Goal: Navigation & Orientation: Find specific page/section

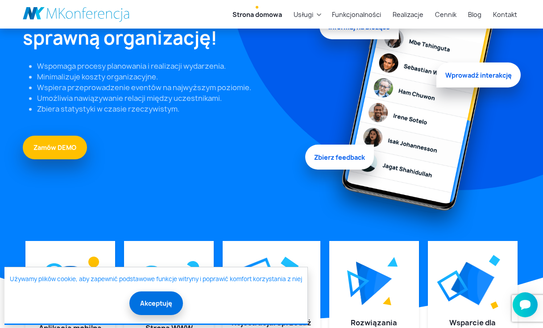
click at [159, 303] on button "Akceptuję" at bounding box center [156, 304] width 54 height 24
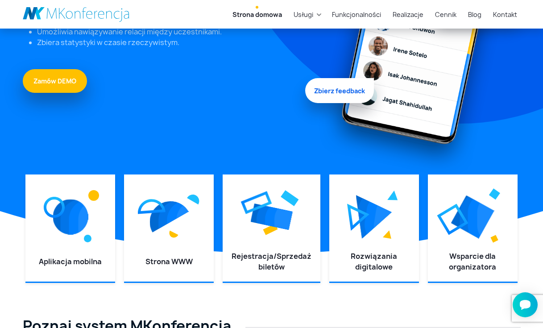
scroll to position [174, 0]
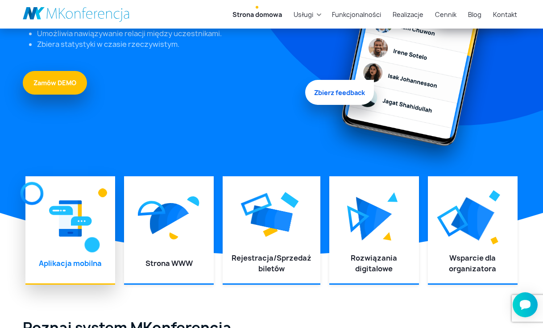
click at [83, 204] on div at bounding box center [70, 218] width 72 height 67
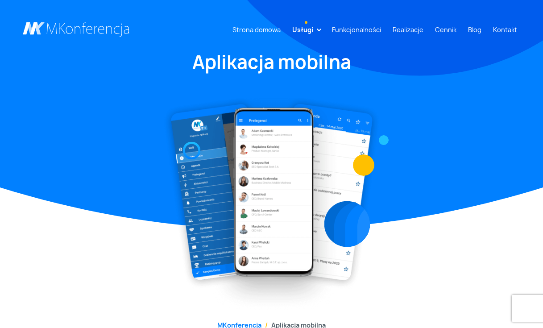
click at [79, 222] on div at bounding box center [271, 195] width 509 height 229
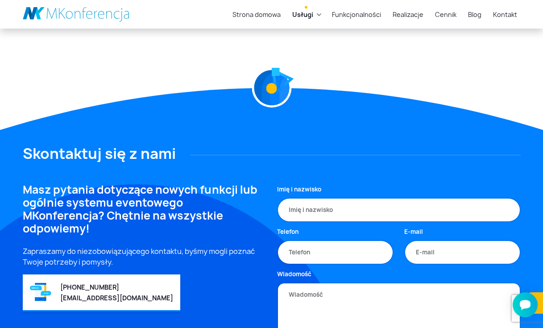
scroll to position [610, 0]
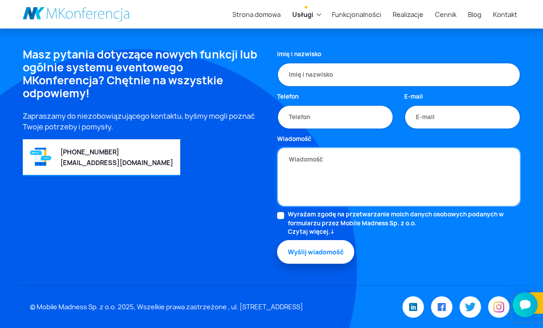
click at [345, 172] on textarea "Wiadomość" at bounding box center [399, 177] width 244 height 60
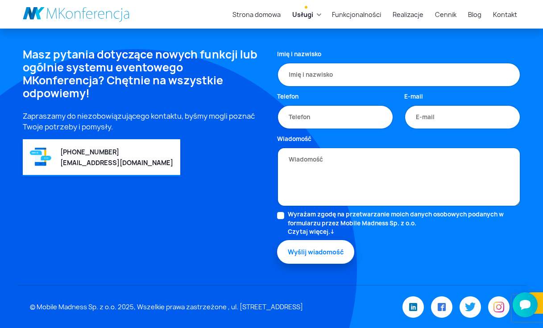
click at [317, 16] on link "Usługi" at bounding box center [303, 14] width 28 height 17
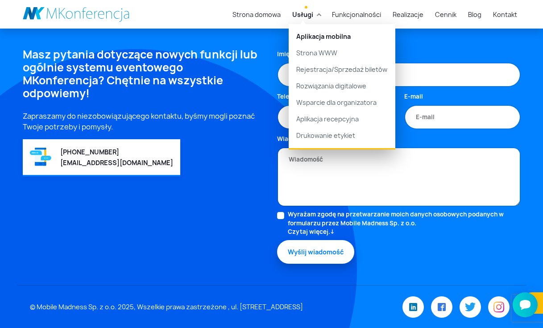
click at [317, 15] on link "Usługi" at bounding box center [303, 14] width 28 height 17
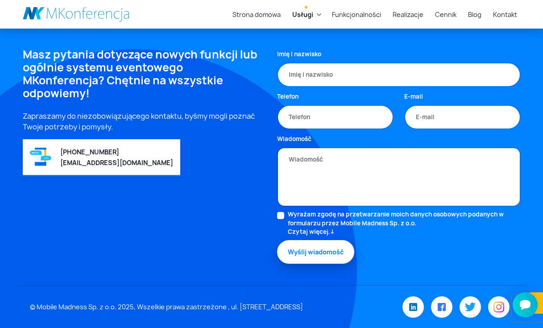
click at [321, 13] on li "Usługi Aplikacja mobilna Strona WWW Rejestracja/Sprzedaż biletów Rozwiązania di…" at bounding box center [306, 14] width 35 height 17
click at [317, 17] on link "Usługi" at bounding box center [303, 14] width 28 height 17
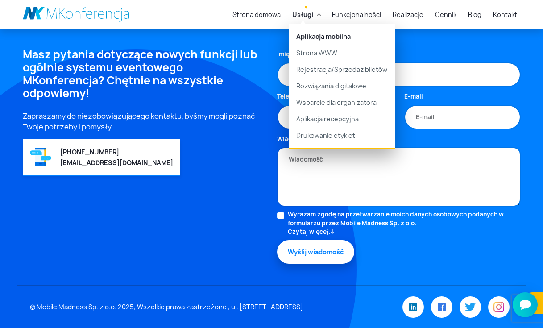
click at [317, 17] on link "Usługi" at bounding box center [303, 14] width 28 height 17
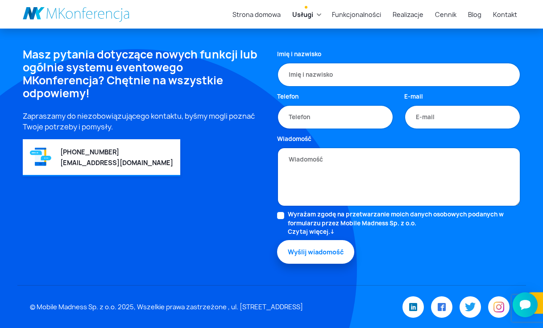
click at [317, 17] on link "Usługi" at bounding box center [303, 14] width 28 height 17
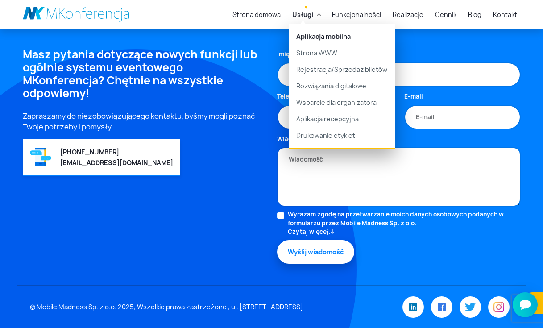
click at [317, 17] on link "Usługi" at bounding box center [303, 14] width 28 height 17
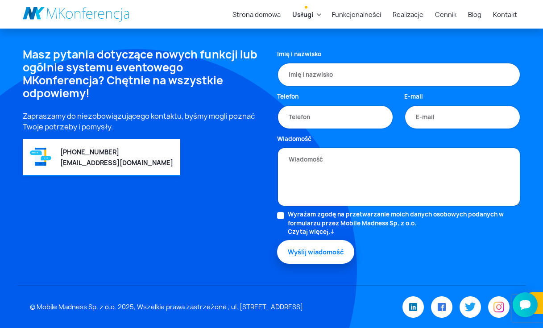
click at [317, 17] on link "Usługi" at bounding box center [303, 14] width 28 height 17
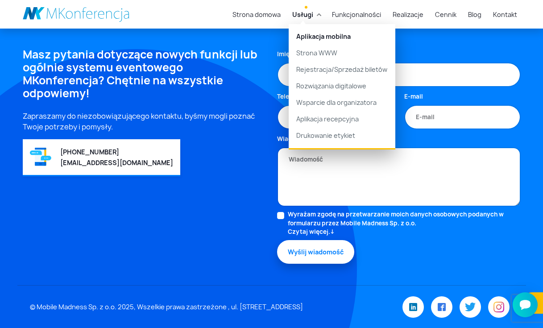
click at [321, 12] on li "Usługi Aplikacja mobilna Strona WWW Rejestracja/Sprzedaż biletów Rozwiązania di…" at bounding box center [306, 14] width 35 height 17
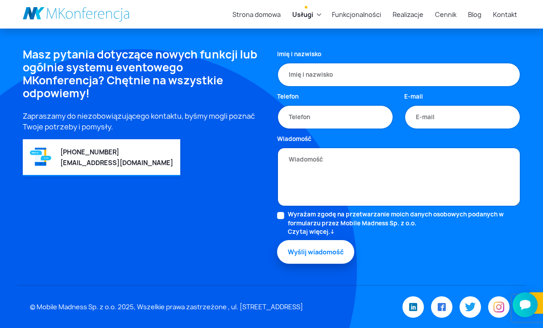
click at [317, 17] on link "Usługi" at bounding box center [303, 14] width 28 height 17
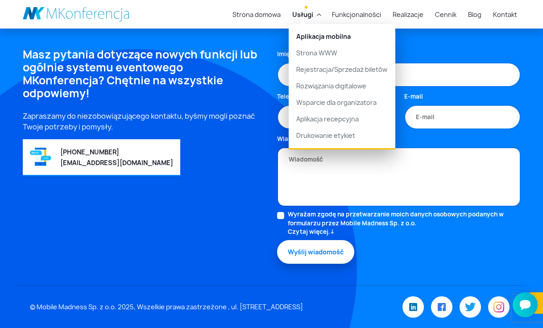
click at [317, 14] on link "Usługi" at bounding box center [303, 14] width 28 height 17
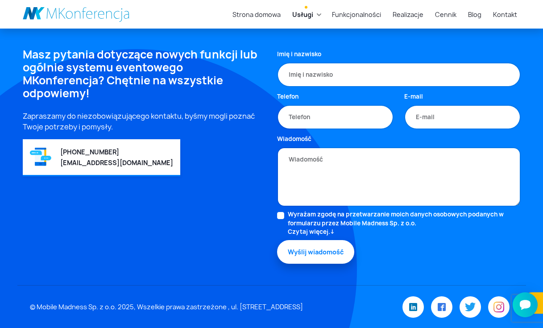
click at [317, 14] on link "Usługi" at bounding box center [303, 14] width 28 height 17
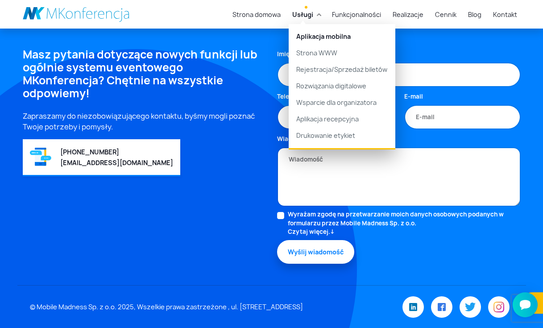
click at [317, 14] on link "Usługi" at bounding box center [303, 14] width 28 height 17
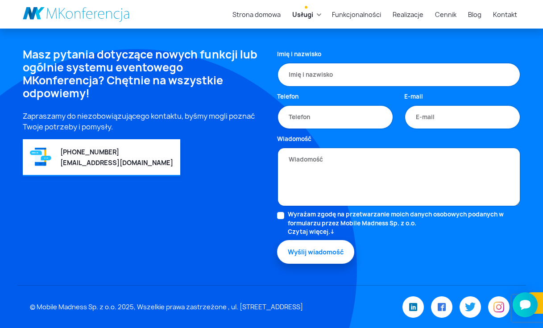
click at [317, 14] on link "Usługi" at bounding box center [303, 14] width 28 height 17
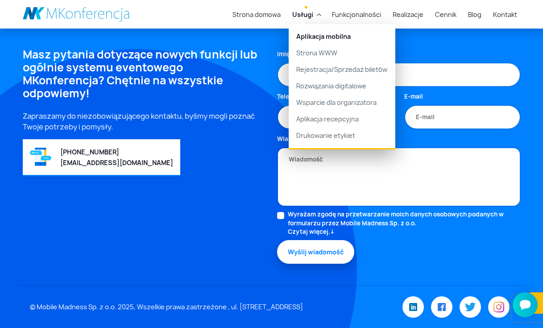
click at [317, 14] on link "Usługi" at bounding box center [303, 14] width 28 height 17
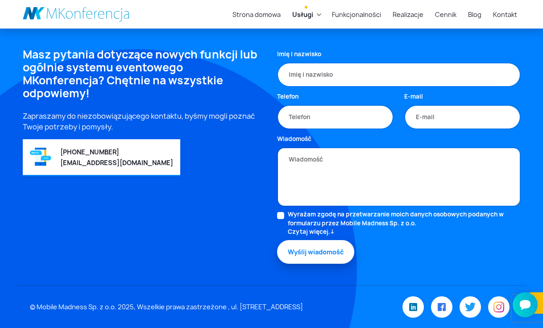
click at [317, 14] on link "Usługi" at bounding box center [303, 14] width 28 height 17
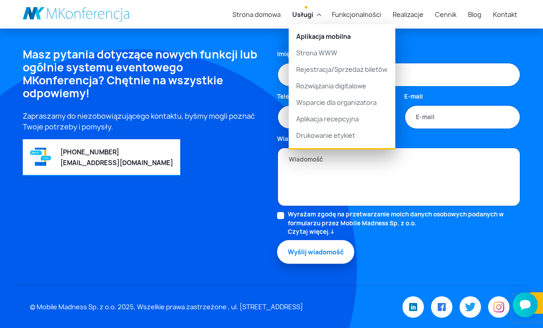
click at [317, 14] on link "Usługi" at bounding box center [303, 14] width 28 height 17
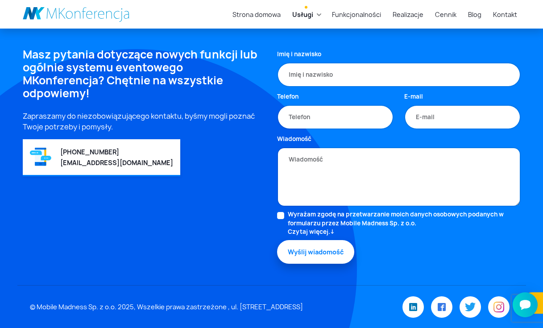
click at [317, 14] on link "Usługi" at bounding box center [303, 14] width 28 height 17
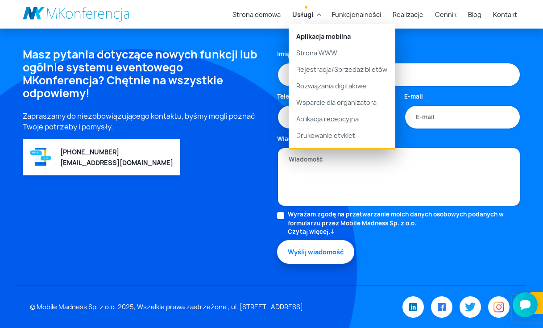
click at [317, 14] on link "Usługi" at bounding box center [303, 14] width 28 height 17
